Goal: Information Seeking & Learning: Learn about a topic

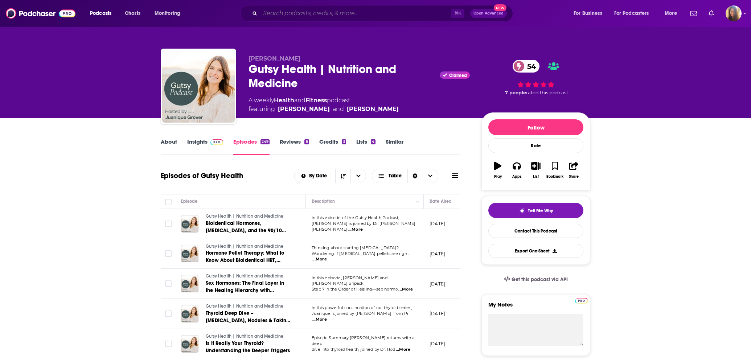
click at [313, 12] on input "Search podcasts, credits, & more..." at bounding box center [355, 14] width 191 height 12
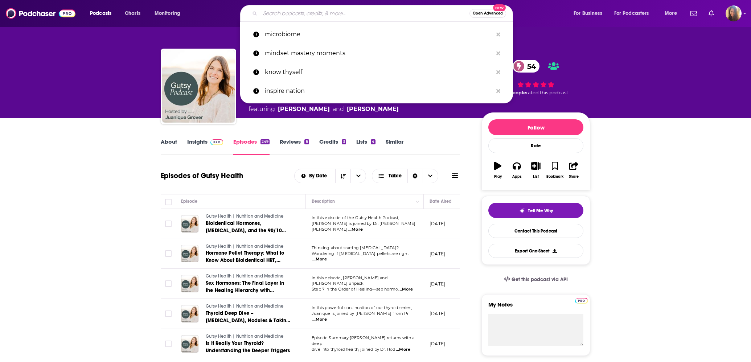
type input "p"
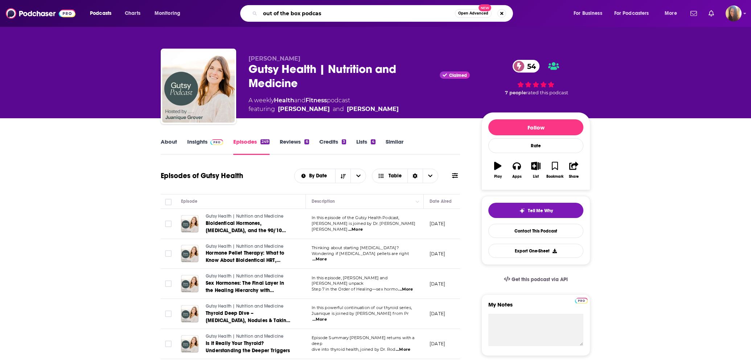
type input "out of the box podcast"
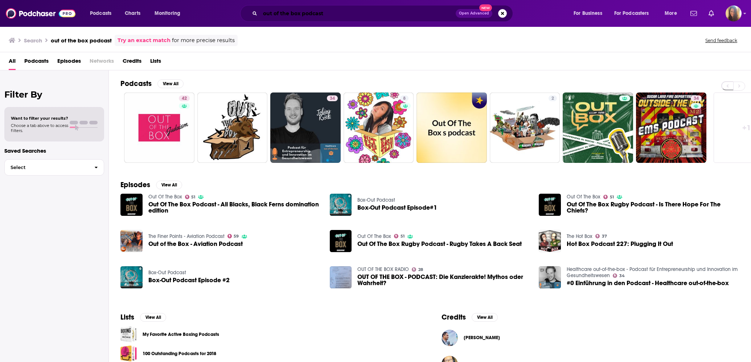
click at [302, 14] on input "out of the box podcast" at bounding box center [357, 14] width 195 height 12
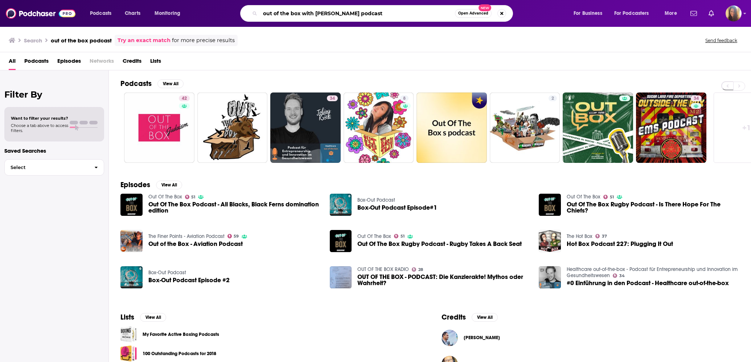
type input "out of the box with [PERSON_NAME] podcast"
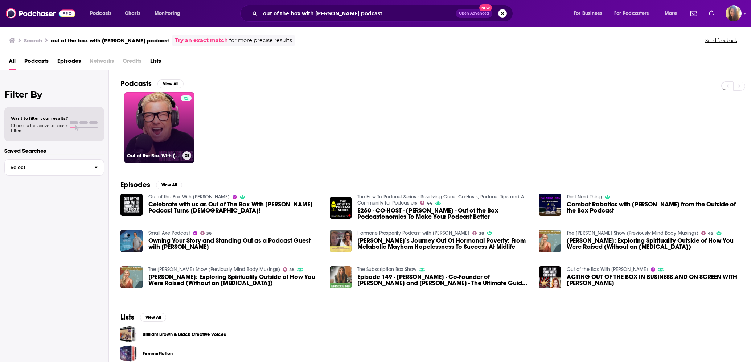
click at [178, 116] on link "Out of the Box With [PERSON_NAME]" at bounding box center [159, 127] width 70 height 70
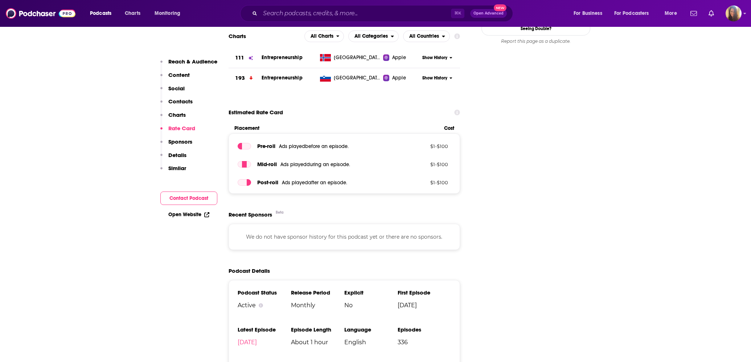
scroll to position [918, 0]
